Goal: Communication & Community: Answer question/provide support

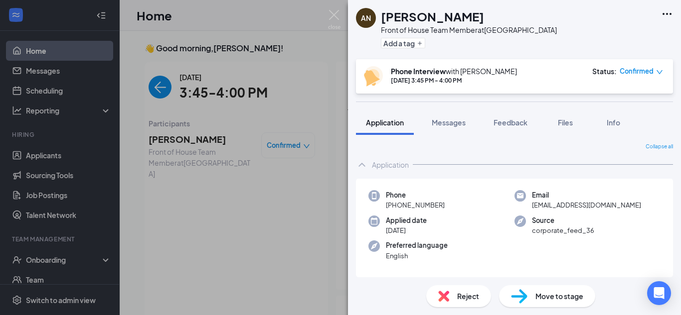
scroll to position [4, 0]
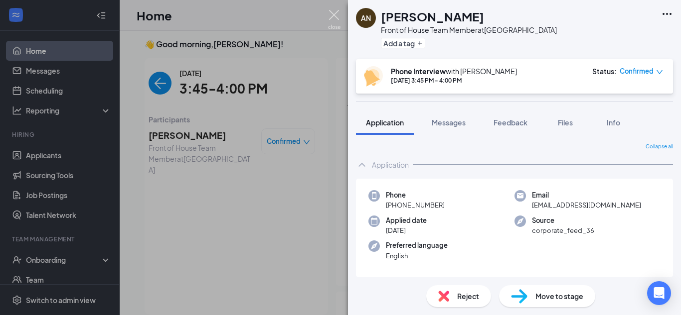
click at [338, 12] on img at bounding box center [334, 19] width 12 height 19
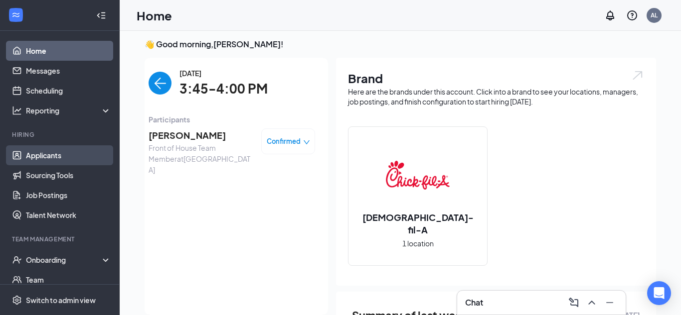
click at [70, 152] on link "Applicants" at bounding box center [68, 155] width 85 height 20
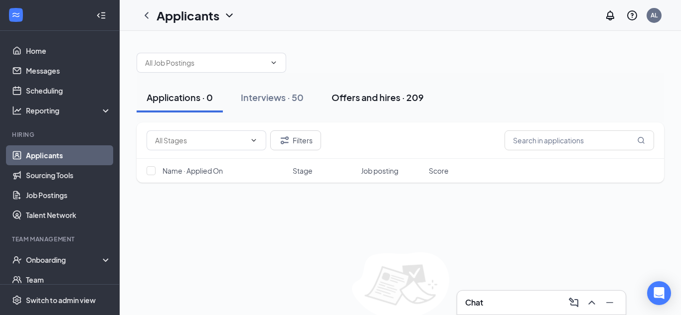
click at [375, 99] on div "Offers and hires · 209" at bounding box center [377, 97] width 92 height 12
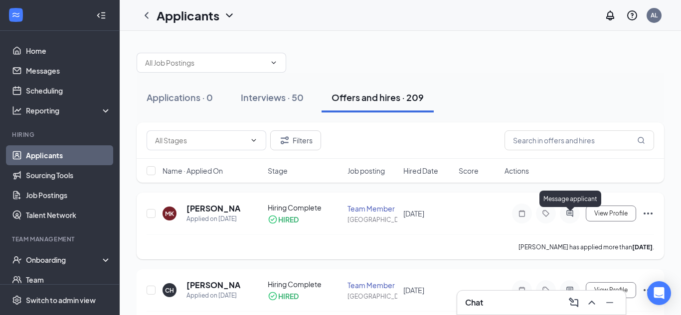
click at [569, 218] on icon "ActiveChat" at bounding box center [570, 214] width 12 height 8
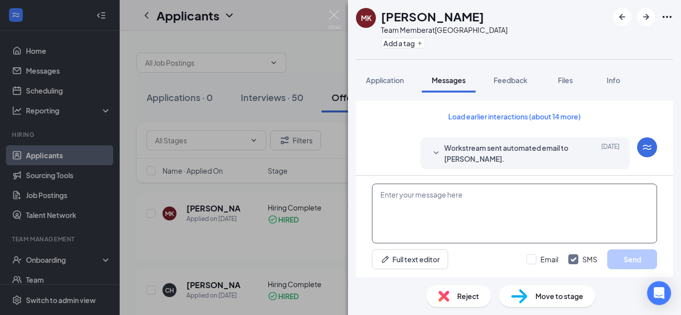
click at [473, 215] on textarea at bounding box center [514, 214] width 285 height 60
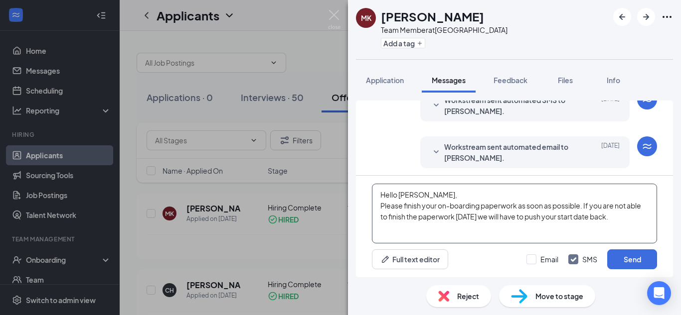
scroll to position [314, 0]
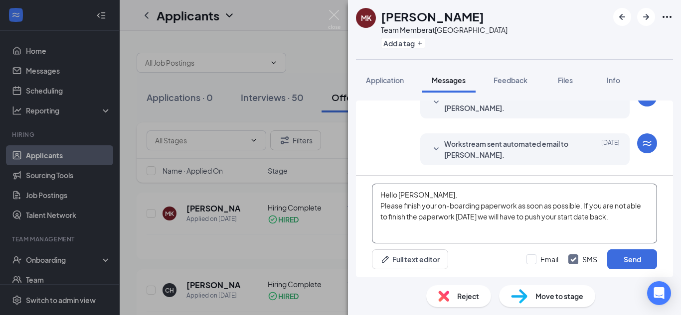
type textarea "Hello [PERSON_NAME], Please finish your on-boarding paperwork as soon as possib…"
click at [521, 144] on span "Workstream sent automated email to [PERSON_NAME]." at bounding box center [509, 150] width 131 height 22
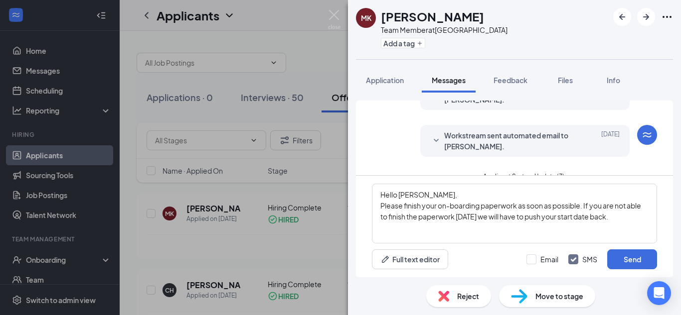
scroll to position [201, 0]
click at [498, 134] on span "Workstream sent automated email to [PERSON_NAME]." at bounding box center [509, 140] width 131 height 22
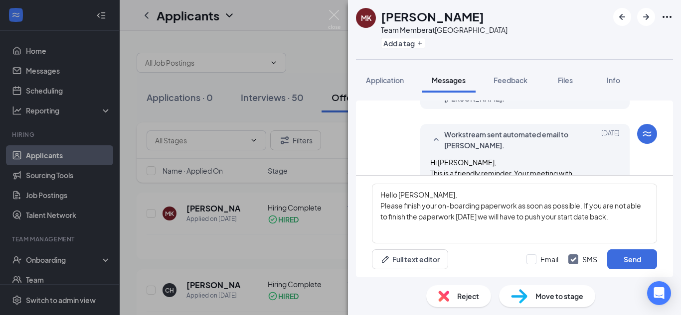
scroll to position [523, 0]
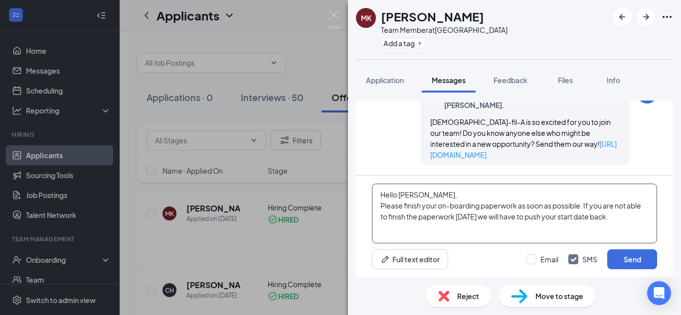
drag, startPoint x: 619, startPoint y: 222, endPoint x: 199, endPoint y: 169, distance: 423.9
click at [199, 169] on div "MK [PERSON_NAME] Team Member at [GEOGRAPHIC_DATA] Add a tag Application Message…" at bounding box center [340, 157] width 681 height 315
click at [547, 263] on input "Email" at bounding box center [542, 260] width 32 height 10
checkbox input "true"
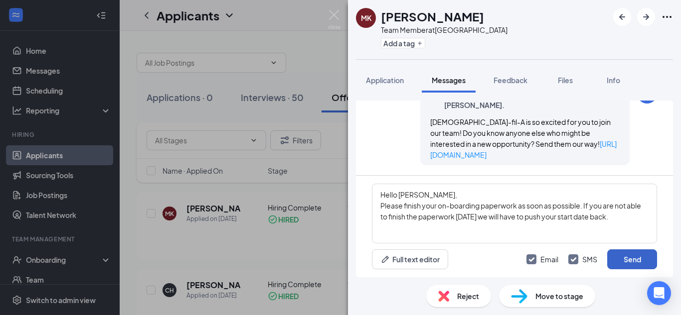
click at [634, 260] on button "Send" at bounding box center [632, 260] width 50 height 20
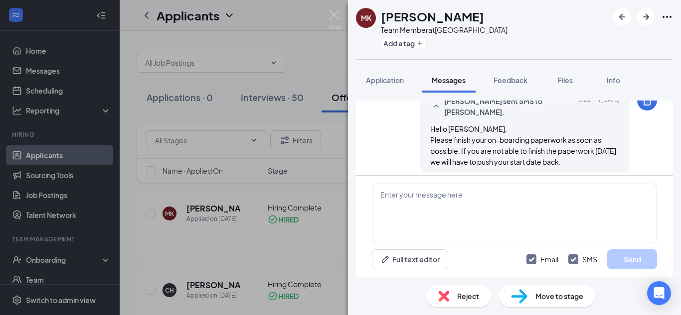
scroll to position [717, 0]
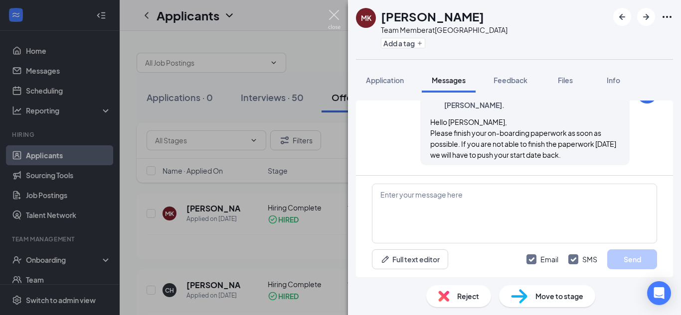
click at [334, 13] on img at bounding box center [334, 19] width 12 height 19
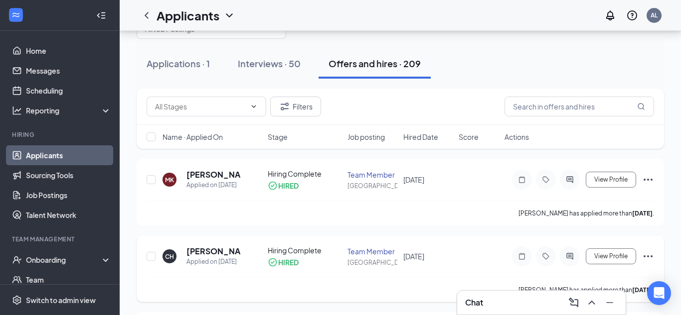
scroll to position [35, 0]
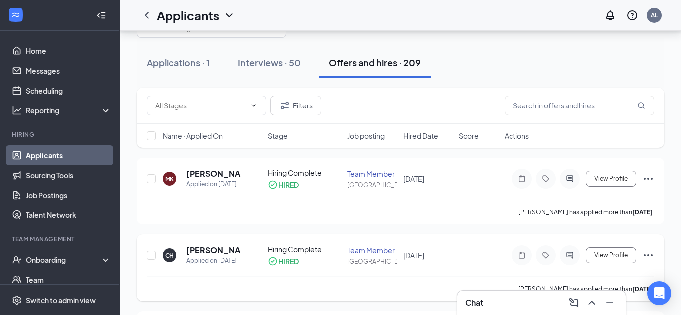
click at [573, 260] on icon "ActiveChat" at bounding box center [570, 256] width 12 height 8
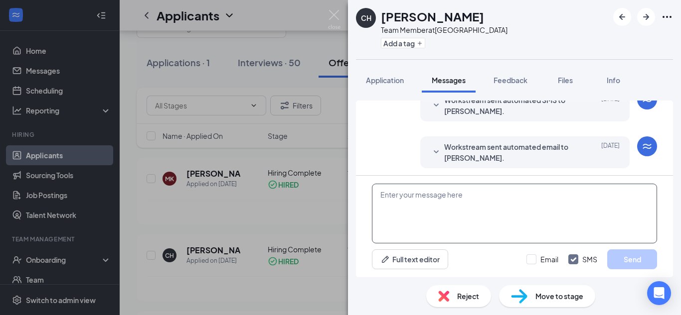
scroll to position [314, 0]
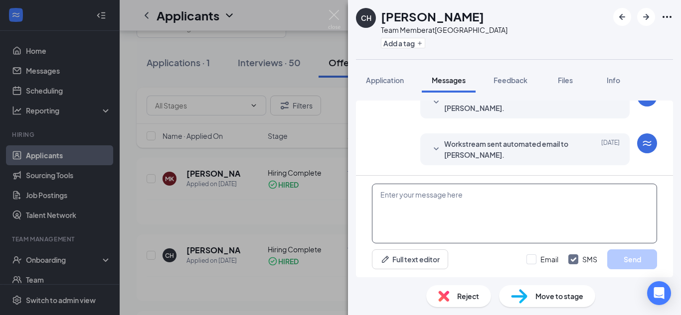
click at [461, 224] on textarea at bounding box center [514, 214] width 285 height 60
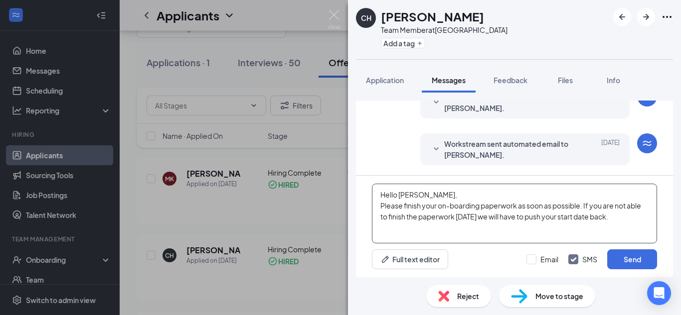
click at [425, 198] on textarea "Hello [PERSON_NAME], Please finish your on-boarding paperwork as soon as possib…" at bounding box center [514, 214] width 285 height 60
type textarea "Hello [PERSON_NAME], Please finish your on-boarding paperwork as soon as possib…"
click at [552, 260] on input "Email" at bounding box center [542, 260] width 32 height 10
checkbox input "true"
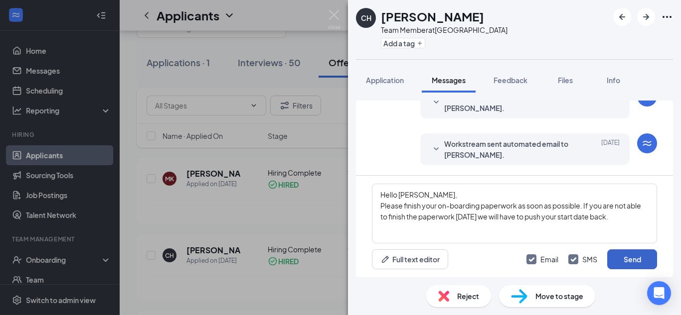
click at [643, 256] on button "Send" at bounding box center [632, 260] width 50 height 20
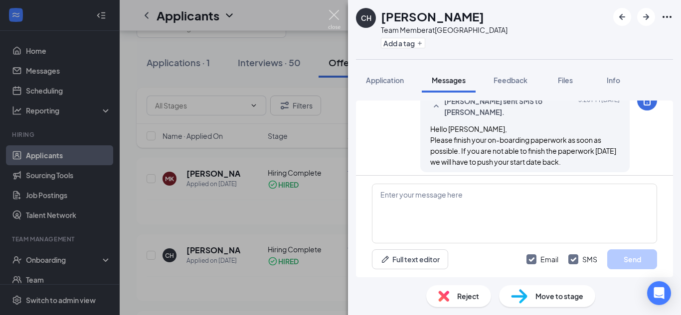
scroll to position [507, 0]
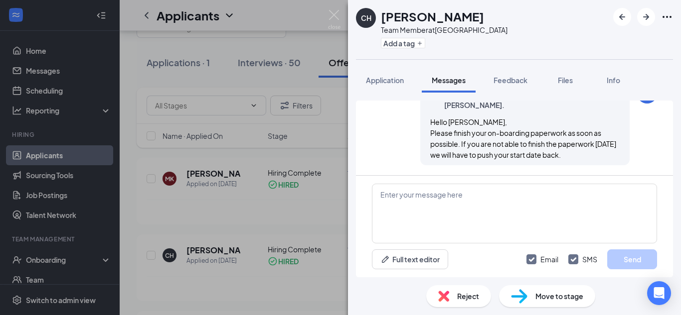
click at [326, 22] on div "CH [PERSON_NAME] Team Member at [GEOGRAPHIC_DATA] Add a tag Application Message…" at bounding box center [340, 157] width 681 height 315
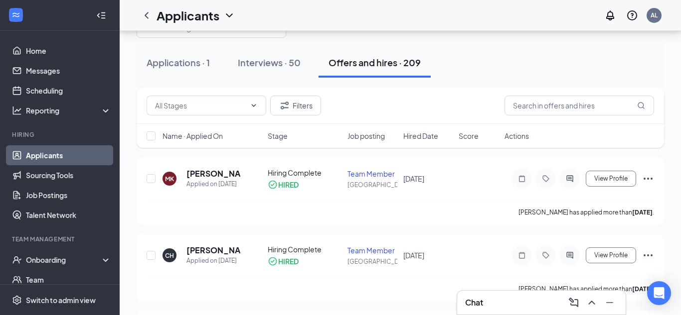
click at [329, 22] on div "Applicants AL" at bounding box center [400, 15] width 561 height 31
